Goal: Task Accomplishment & Management: Complete application form

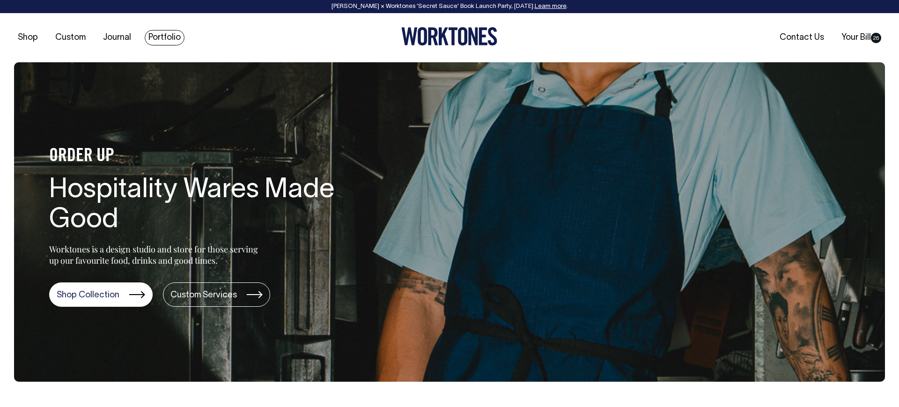
click at [154, 43] on link "Portfolio" at bounding box center [165, 37] width 40 height 15
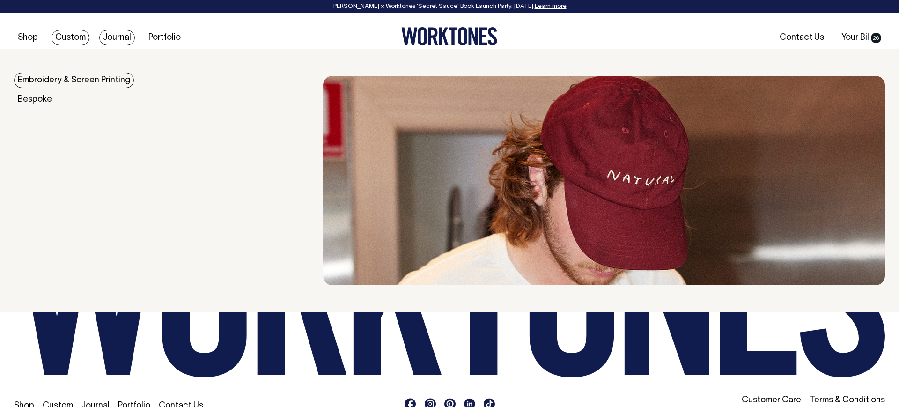
scroll to position [1325, 0]
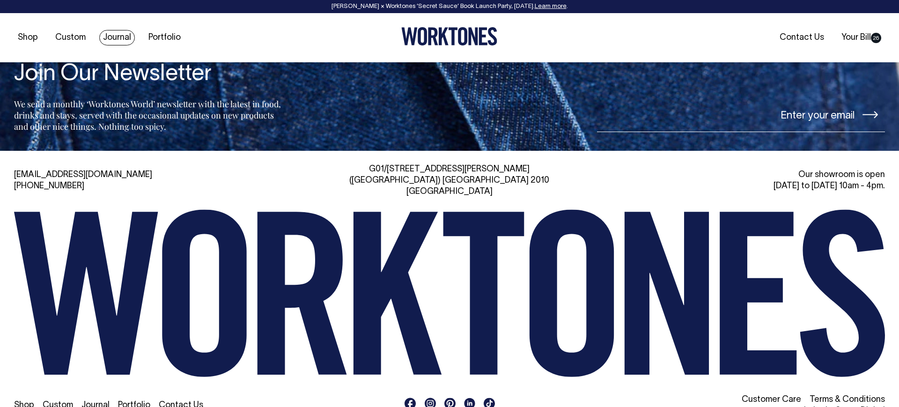
click at [113, 40] on link "Journal" at bounding box center [117, 37] width 36 height 15
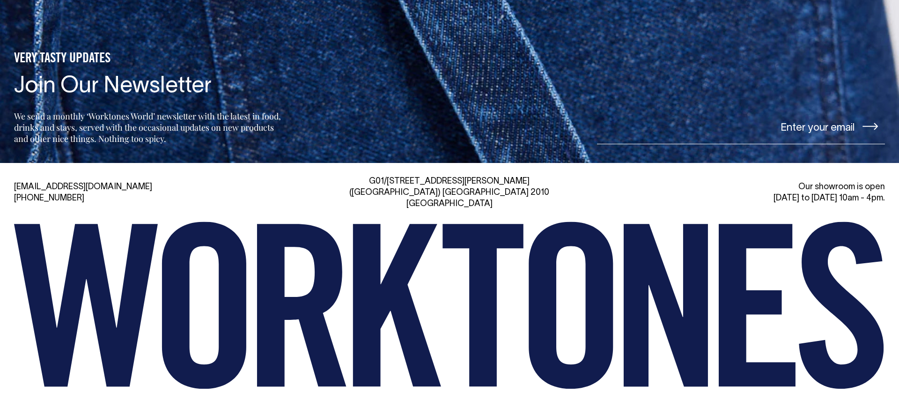
scroll to position [1303, 0]
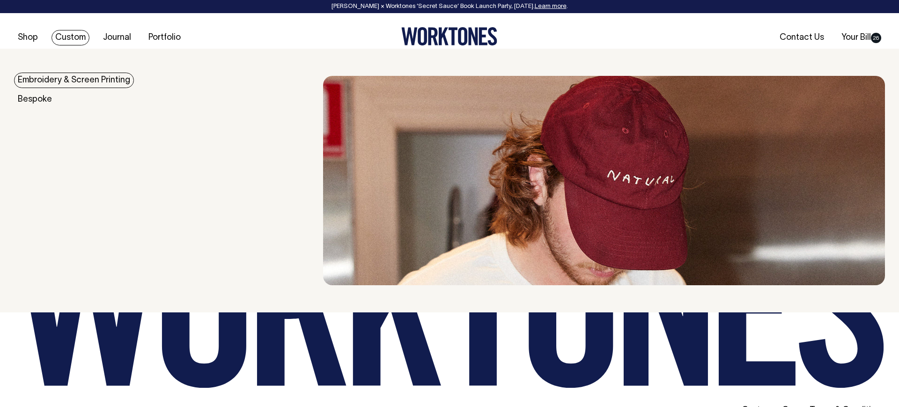
click at [66, 33] on link "Custom" at bounding box center [71, 37] width 38 height 15
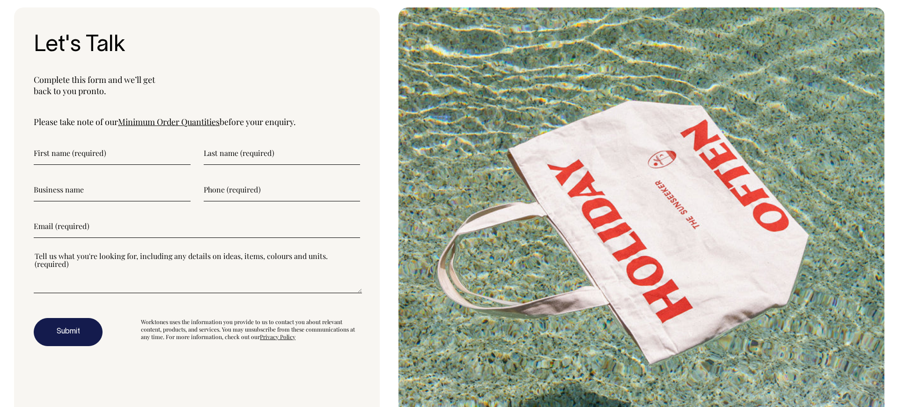
click at [81, 154] on input"] "text" at bounding box center [112, 152] width 157 height 23
type input"] "Jeanette"
type input"] "Wang"
type input"] "Stone Digital"
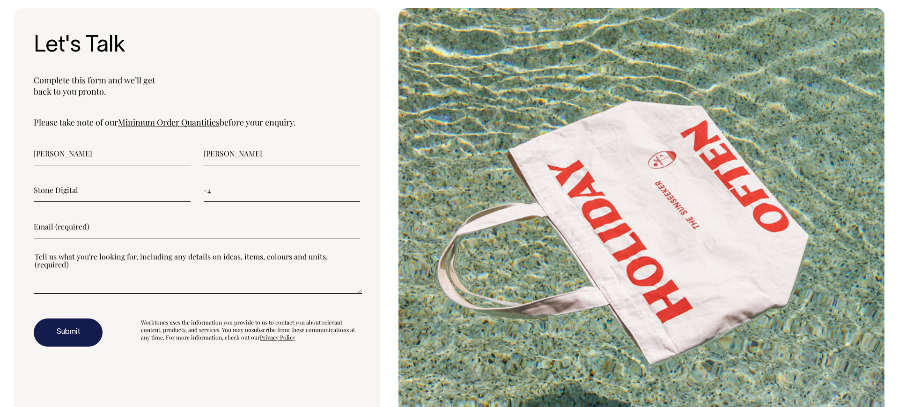
type input"] "-"
type input"] "0452221229"
type input"] "jeanette@stonedigital.com.au"
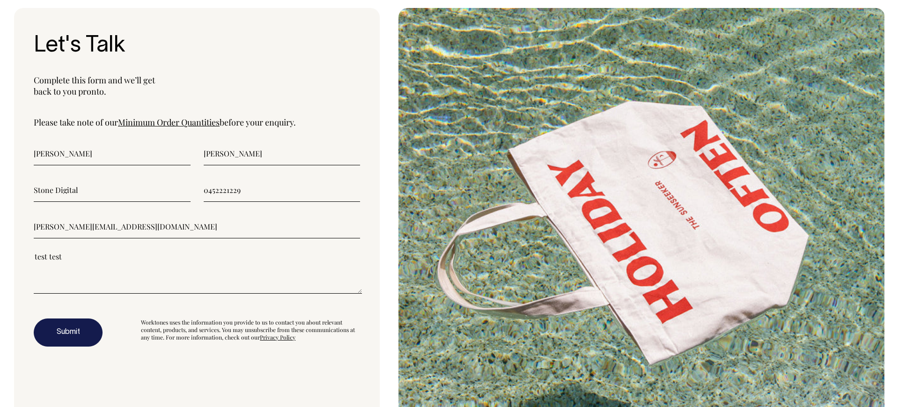
type textarea"] "test test"
click at [59, 333] on button "Submit" at bounding box center [68, 332] width 69 height 28
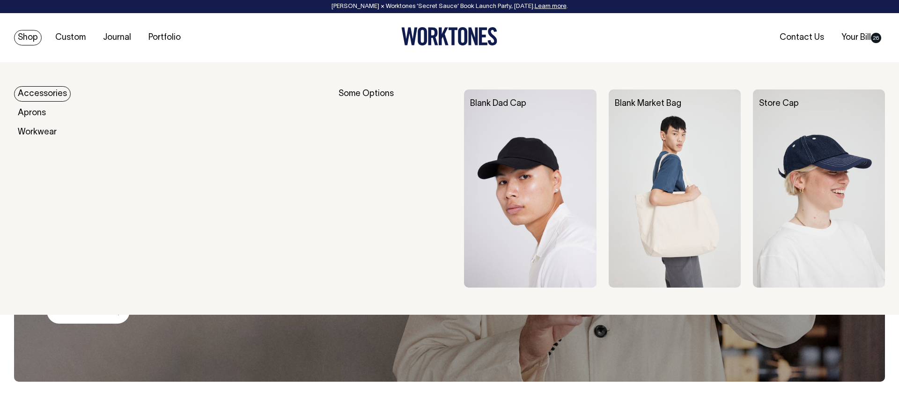
click at [24, 36] on link "Shop" at bounding box center [28, 37] width 28 height 15
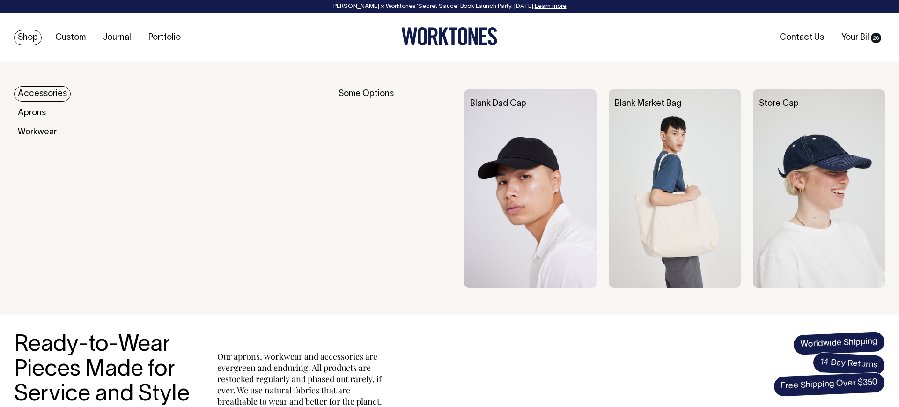
click at [29, 38] on link "Shop" at bounding box center [28, 37] width 28 height 15
